Goal: Task Accomplishment & Management: Manage account settings

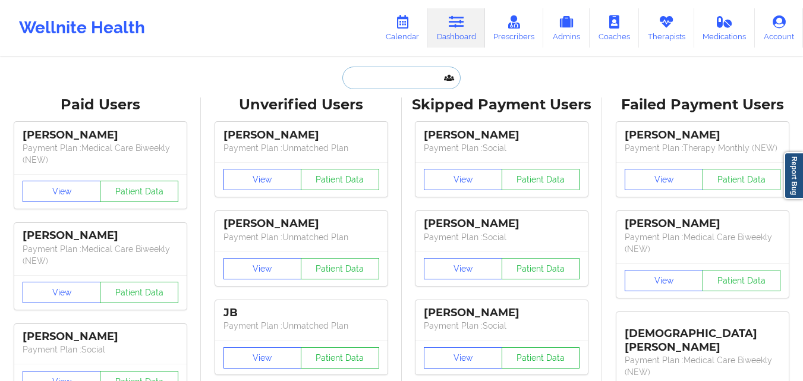
click at [368, 78] on input "text" at bounding box center [401, 78] width 118 height 23
paste input "[PERSON_NAME]"
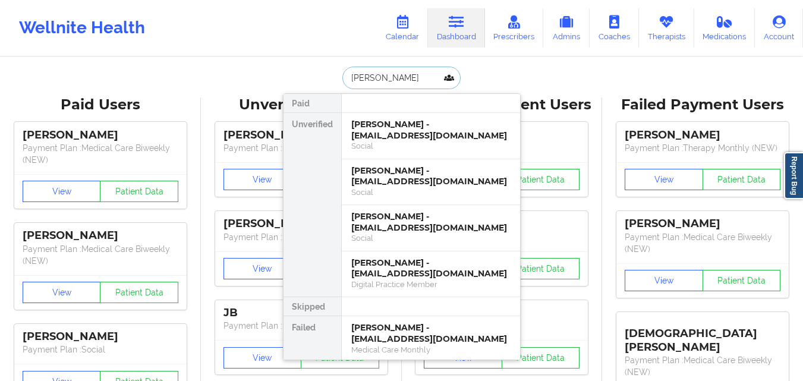
paste input "[PERSON_NAME]"
type input "[PERSON_NAME]"
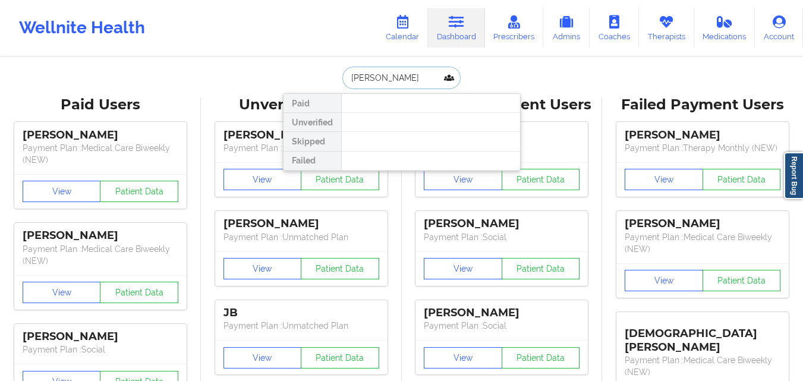
click at [437, 80] on input "[PERSON_NAME]" at bounding box center [401, 78] width 118 height 23
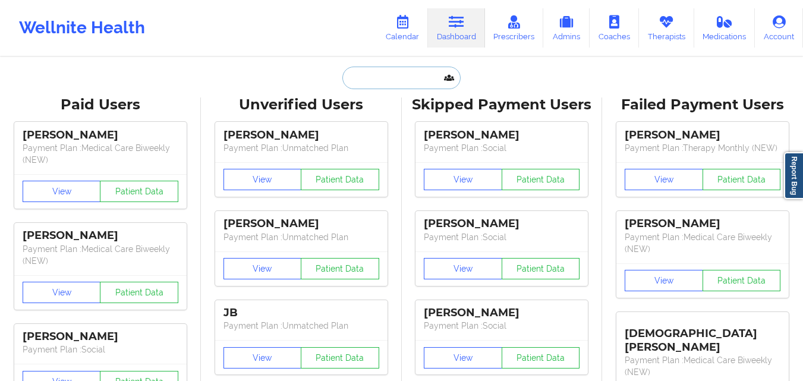
paste input "[PHONE_NUMBER]"
type input "[PHONE_NUMBER]"
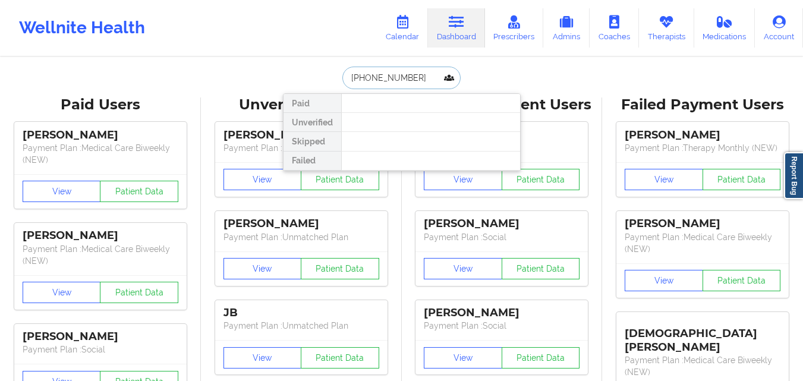
click at [416, 78] on input "[PHONE_NUMBER]" at bounding box center [401, 78] width 118 height 23
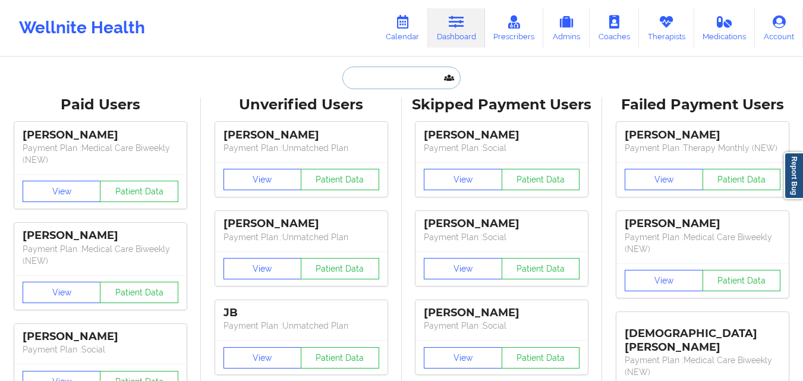
paste input "[PERSON_NAME]"
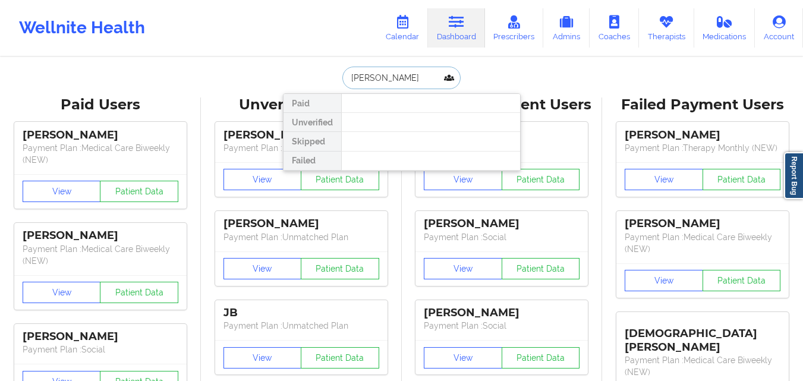
type input "[PERSON_NAME]"
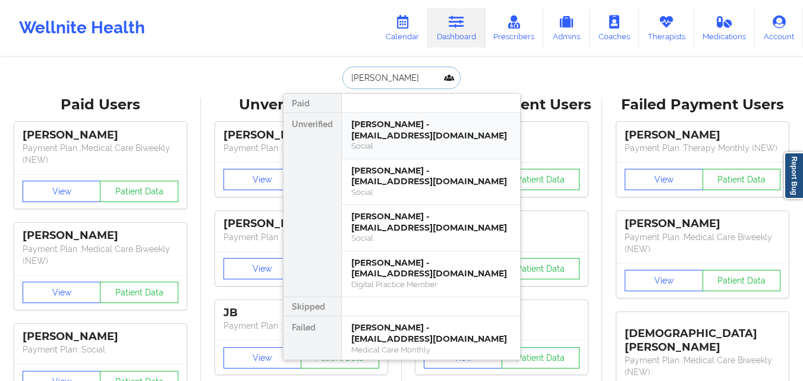
click at [476, 134] on div "[PERSON_NAME] - [EMAIL_ADDRESS][DOMAIN_NAME]" at bounding box center [430, 130] width 159 height 22
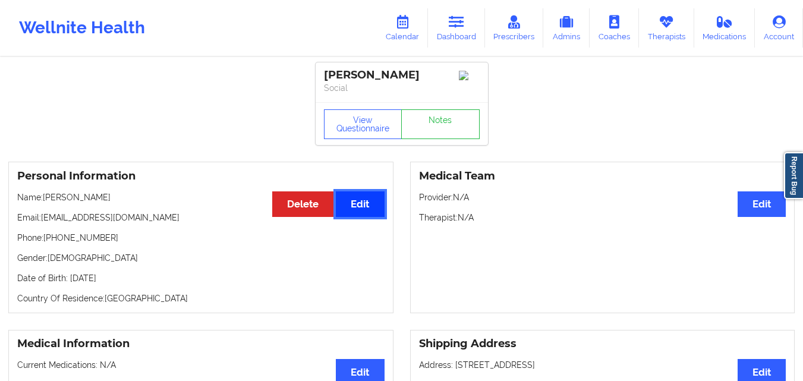
click at [352, 210] on button "Edit" at bounding box center [360, 204] width 48 height 26
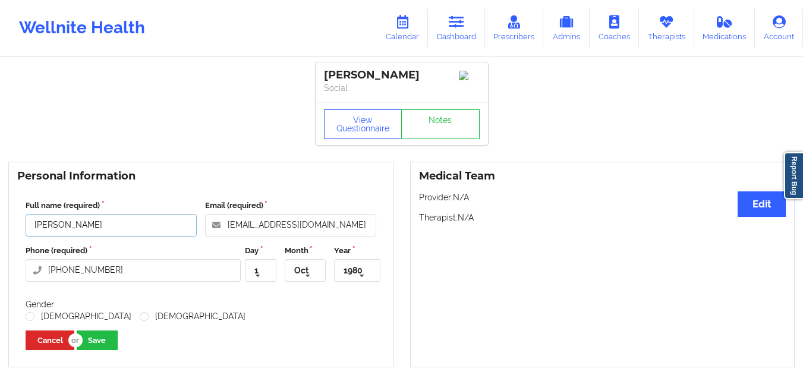
click at [134, 229] on input "[PERSON_NAME]" at bounding box center [111, 225] width 171 height 23
type input "[PERSON_NAME]"
click at [100, 350] on button "Save" at bounding box center [97, 340] width 41 height 20
click at [462, 35] on link "Dashboard" at bounding box center [456, 27] width 57 height 39
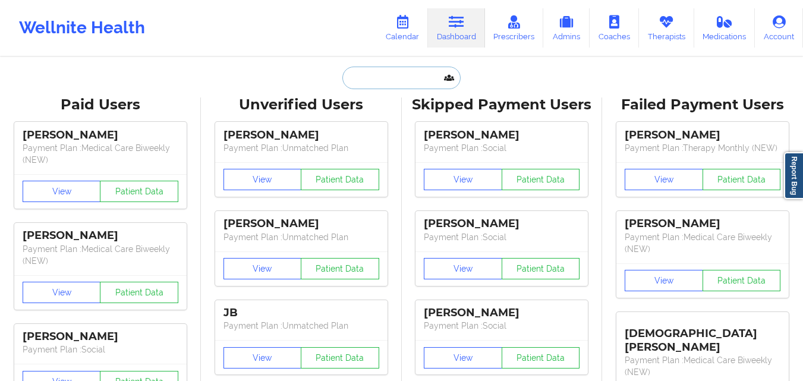
click at [389, 83] on input "text" at bounding box center [401, 78] width 118 height 23
paste input "[PERSON_NAME]"
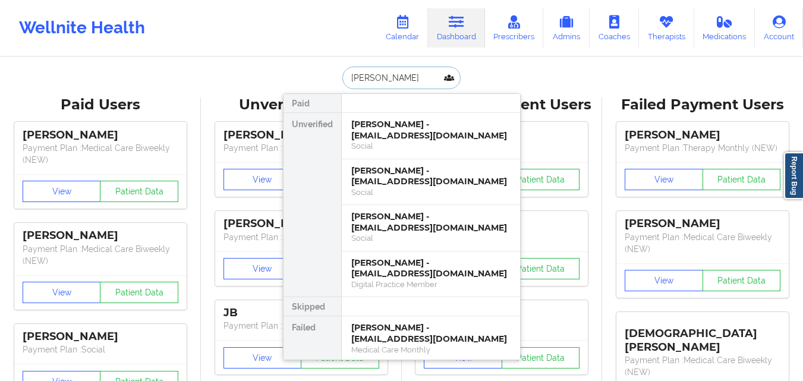
type input "[PERSON_NAME]"
click at [399, 143] on div "Social" at bounding box center [430, 146] width 159 height 10
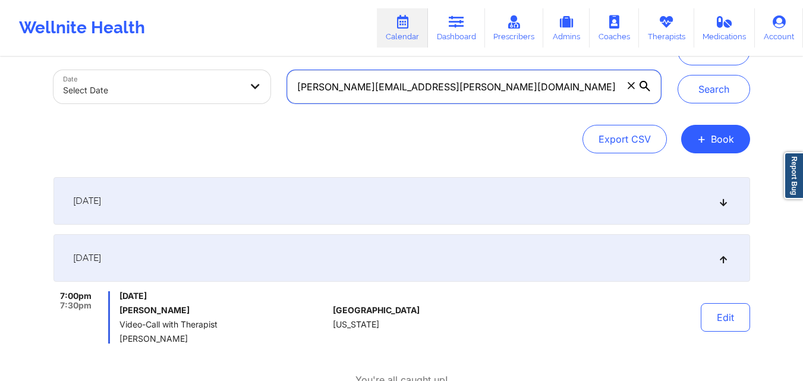
click at [438, 85] on input "lee.mellon@gmail.com" at bounding box center [473, 86] width 373 height 33
paste input "isemitae"
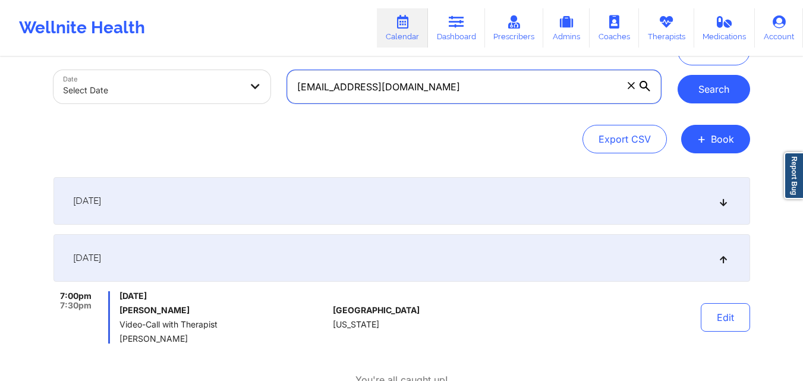
type input "isemitae@gmail.com"
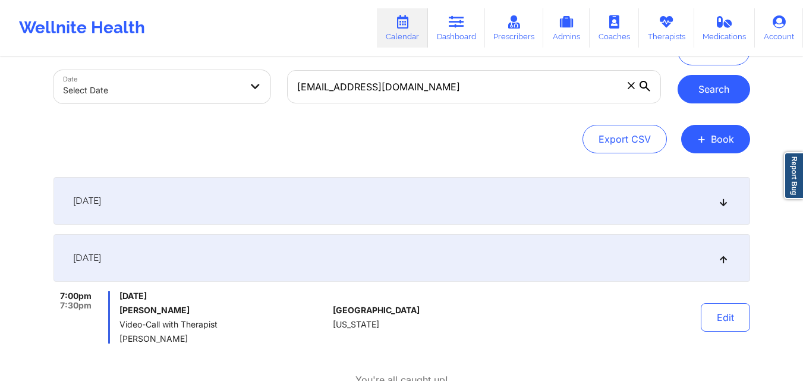
click at [700, 91] on button "Search" at bounding box center [713, 89] width 72 height 29
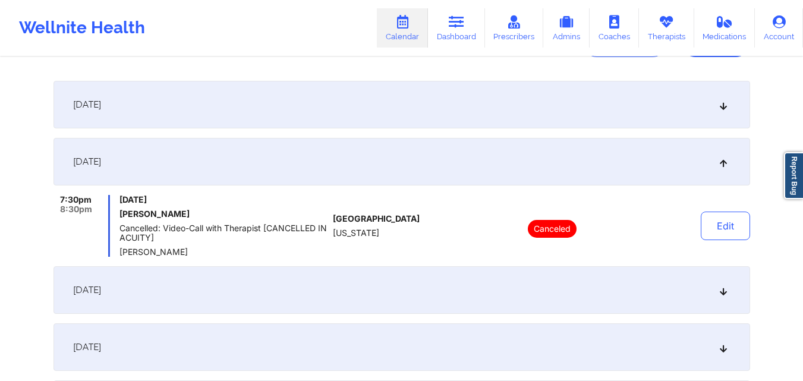
scroll to position [59, 0]
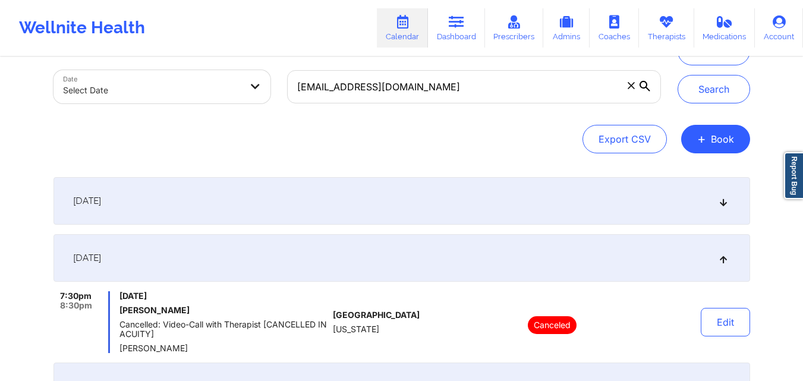
click at [419, 194] on div "September 30, 2025" at bounding box center [401, 201] width 696 height 48
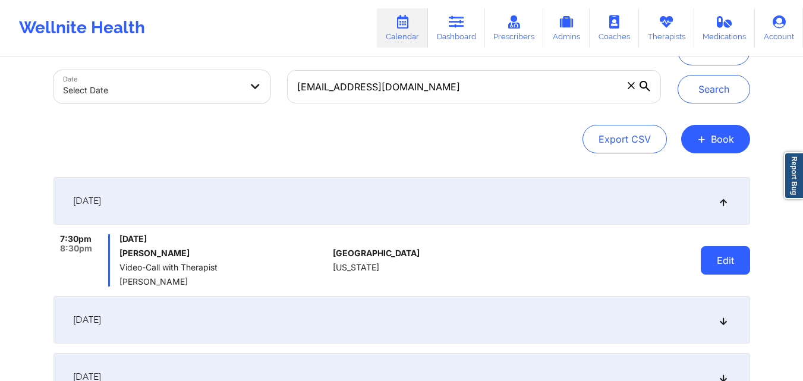
click at [702, 264] on button "Edit" at bounding box center [724, 260] width 49 height 29
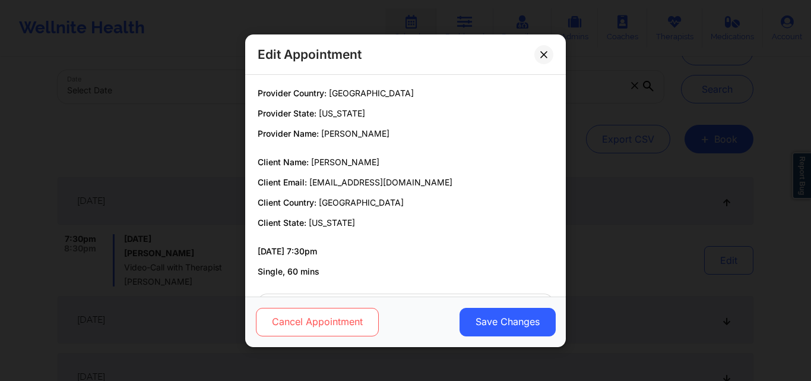
click at [322, 318] on button "Cancel Appointment" at bounding box center [317, 321] width 123 height 29
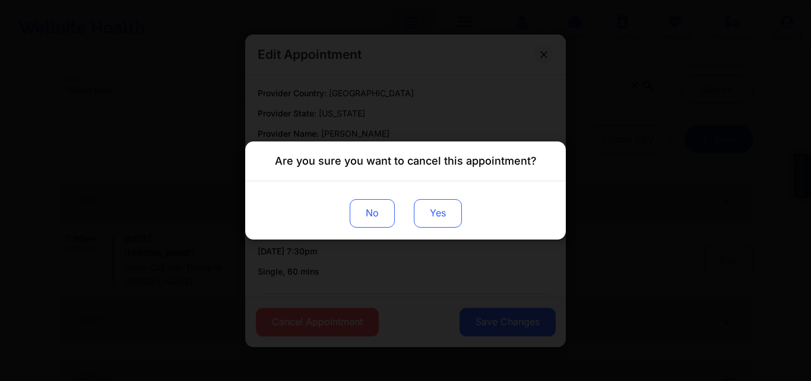
click at [434, 214] on button "Yes" at bounding box center [438, 213] width 48 height 29
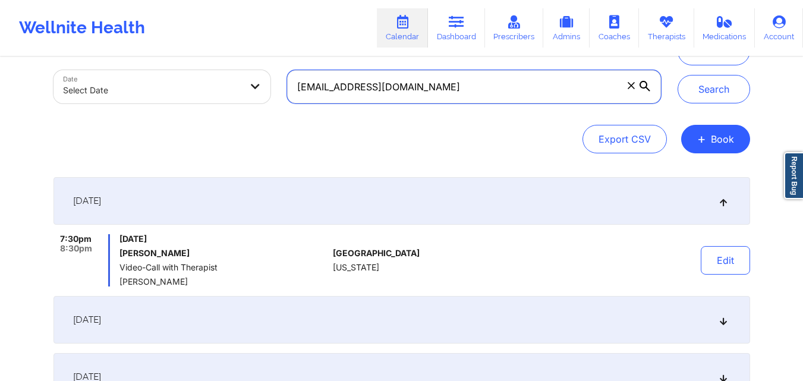
click at [421, 88] on input "isemitae@gmail.com" at bounding box center [473, 86] width 373 height 33
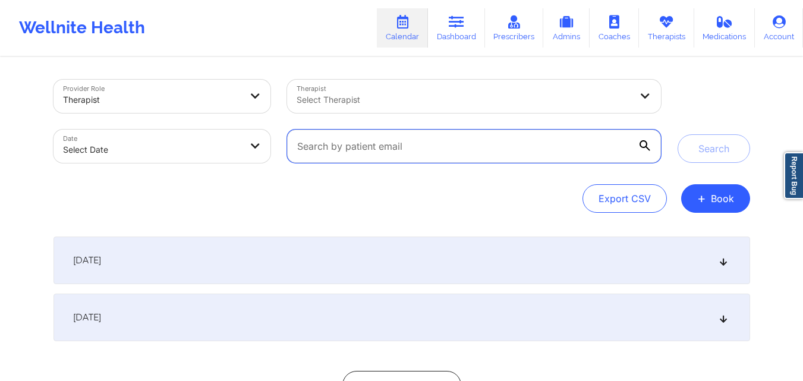
click at [456, 155] on input "text" at bounding box center [473, 146] width 373 height 33
paste input "isemitae@gmail.com"
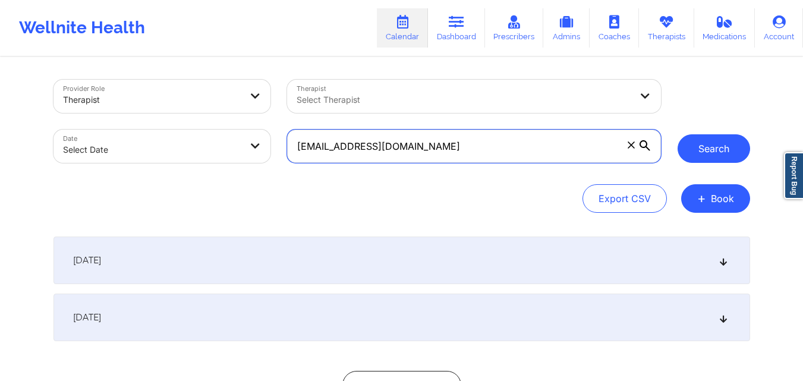
type input "isemitae@gmail.com"
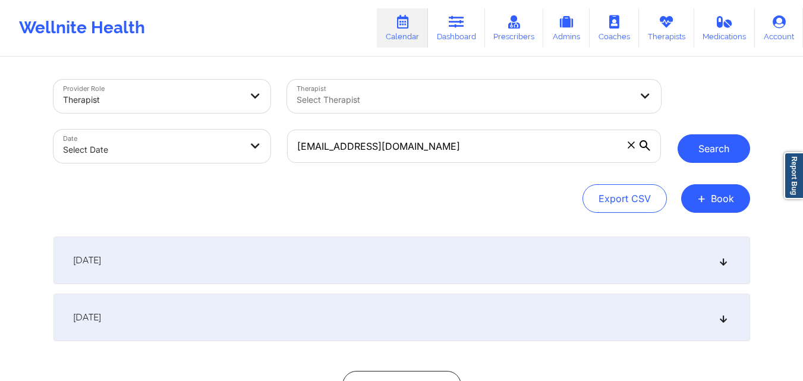
click at [702, 144] on button "Search" at bounding box center [713, 148] width 72 height 29
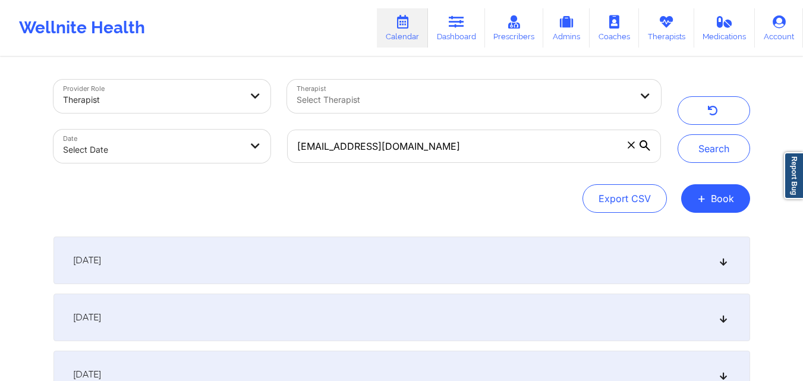
click at [279, 260] on div "September 30, 2025" at bounding box center [401, 260] width 696 height 48
